Goal: Information Seeking & Learning: Learn about a topic

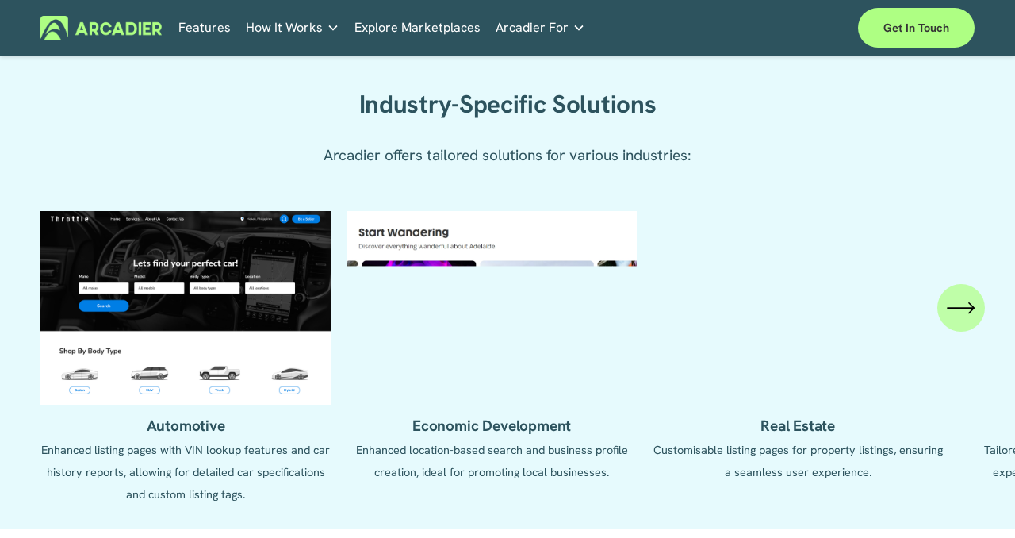
scroll to position [1442, 0]
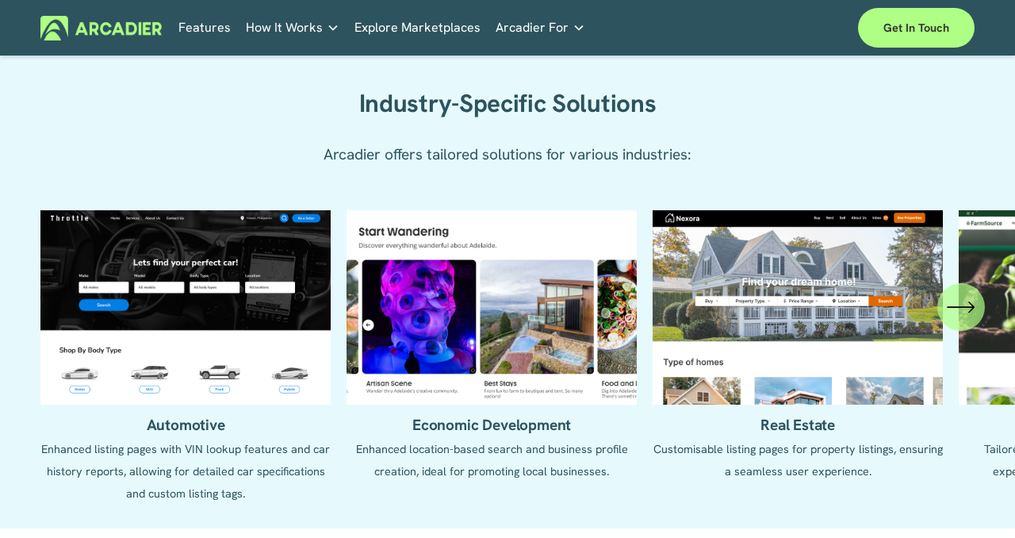
click at [967, 312] on icon "\a \a \a Next\a \a" at bounding box center [961, 307] width 29 height 29
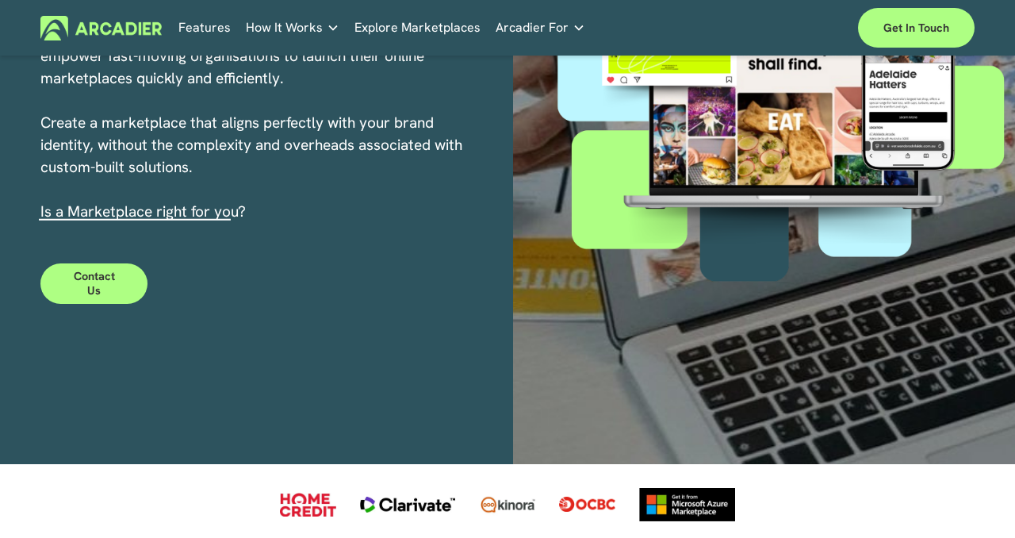
scroll to position [0, 0]
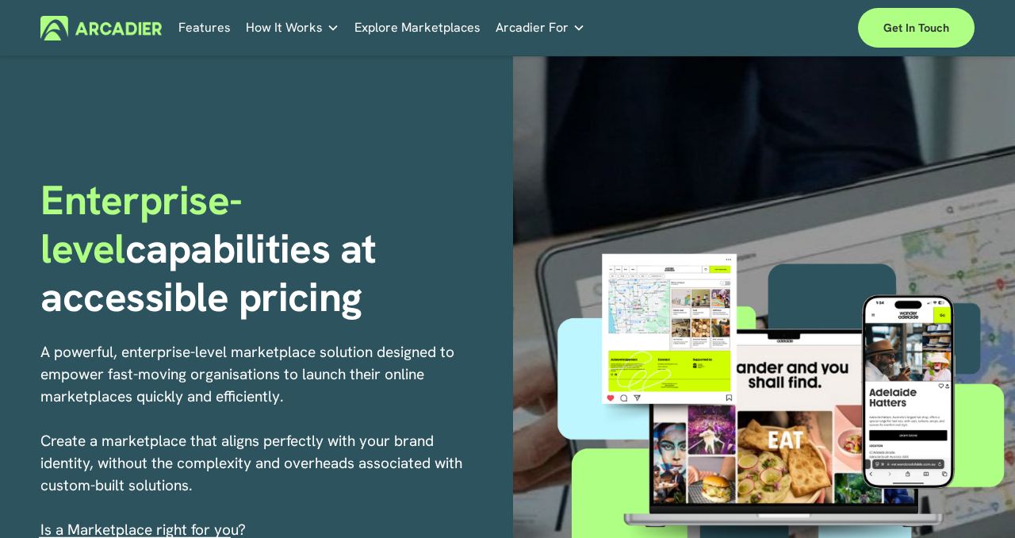
click at [538, 28] on span "Arcadier For" at bounding box center [532, 28] width 73 height 22
click at [0, 0] on link "Retail Marketplaces Whatever you are offering to your customer, we bring it all…" at bounding box center [0, 0] width 0 height 0
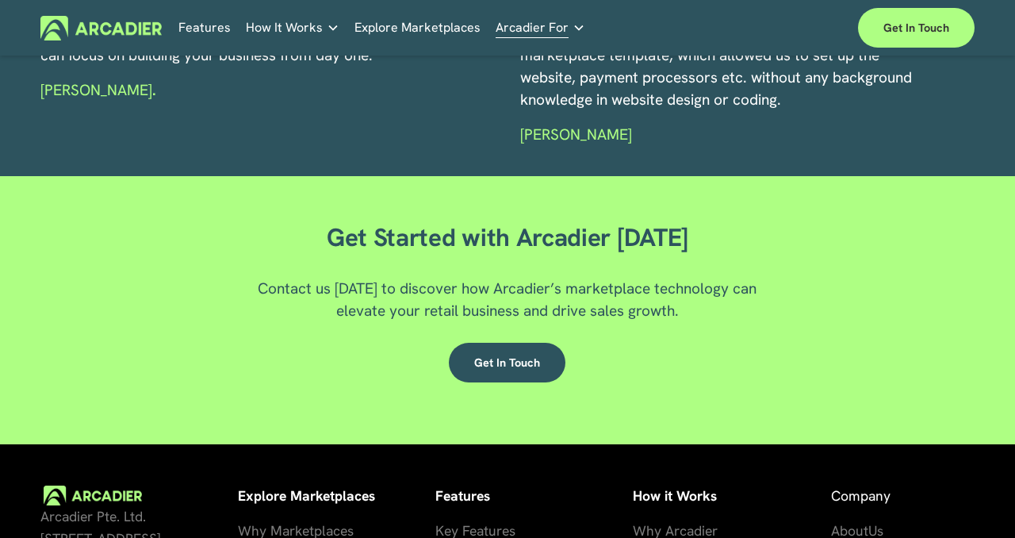
scroll to position [2317, 0]
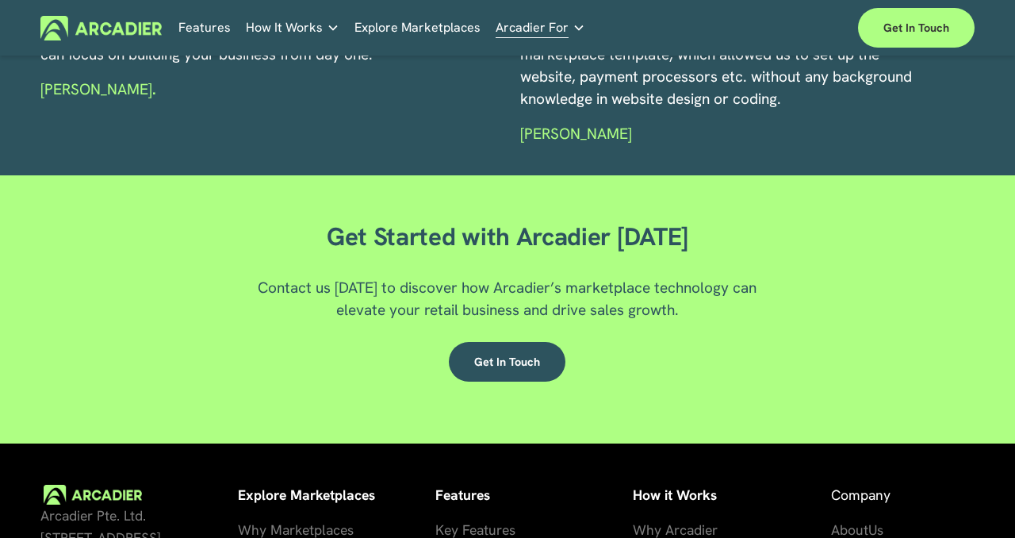
click at [327, 34] on icon "folder dropdown" at bounding box center [333, 27] width 13 height 13
click at [206, 21] on link "Features" at bounding box center [204, 28] width 52 height 25
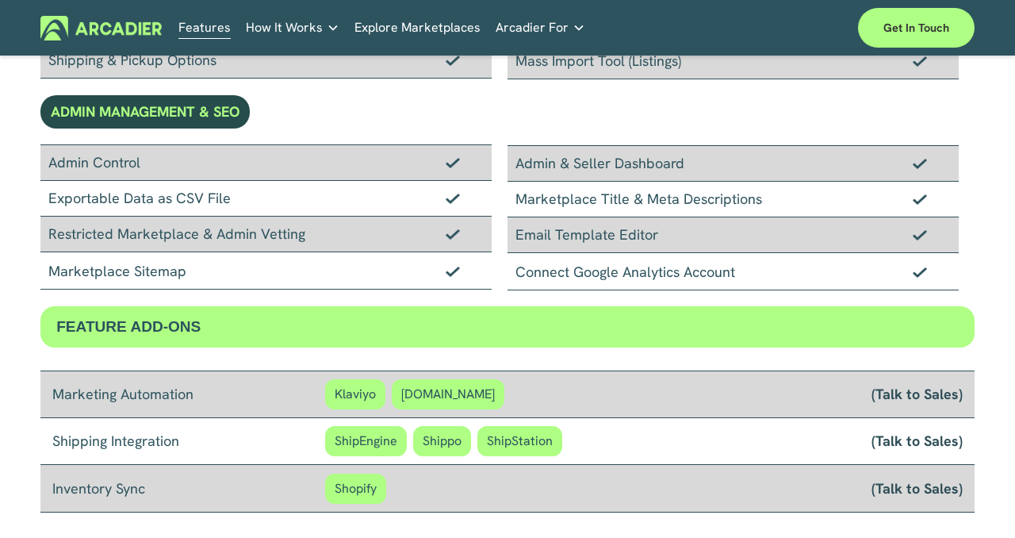
scroll to position [1075, 0]
